Goal: Task Accomplishment & Management: Manage account settings

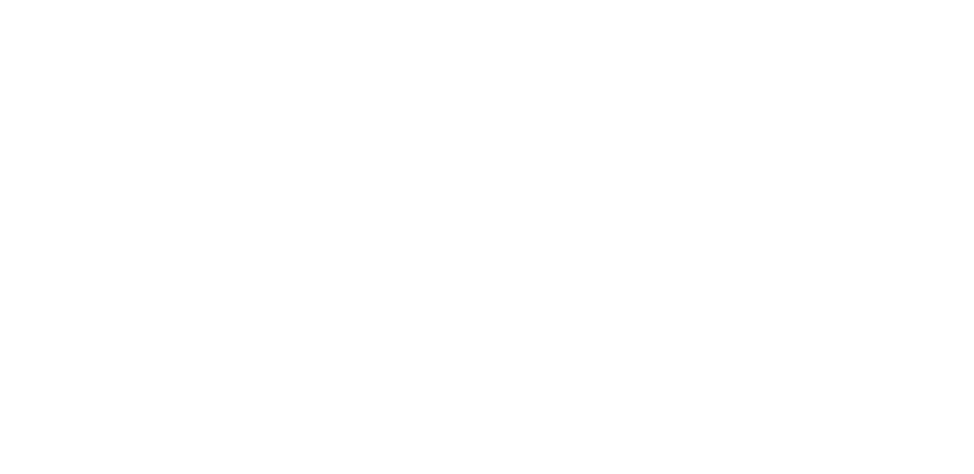
type input "**********"
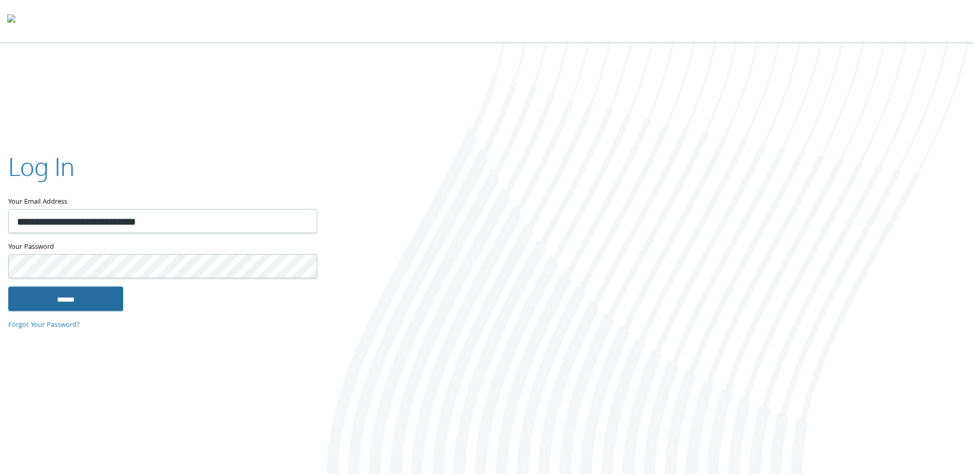
click at [57, 298] on input "******" at bounding box center [65, 299] width 115 height 25
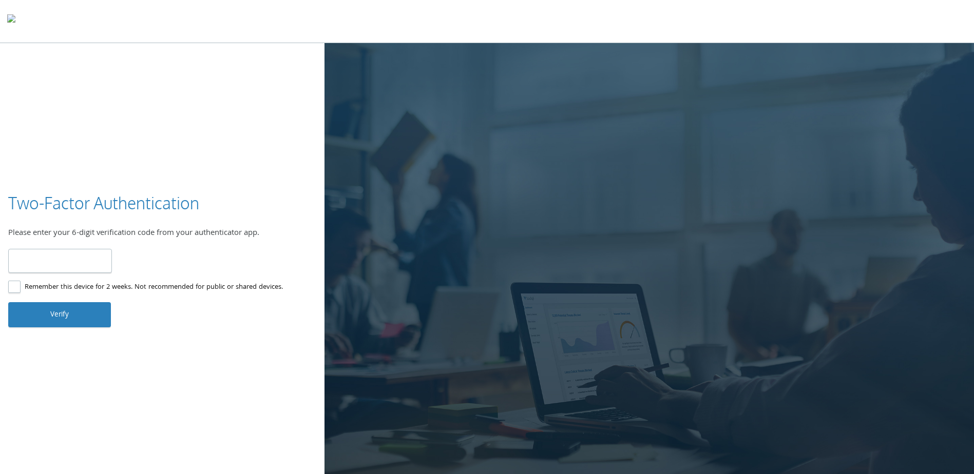
click at [67, 262] on input "number" at bounding box center [60, 261] width 104 height 24
type input "******"
